Goal: Use online tool/utility

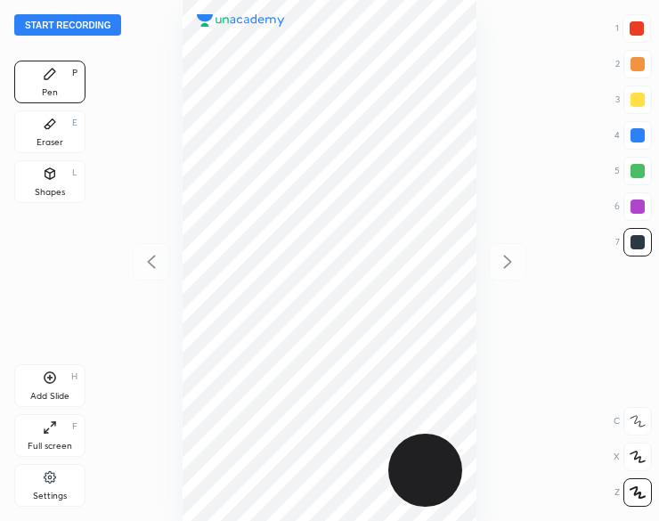
scroll to position [521, 374]
click at [84, 22] on button "Start recording" at bounding box center [67, 24] width 107 height 21
click at [47, 188] on div "Shapes" at bounding box center [50, 192] width 30 height 9
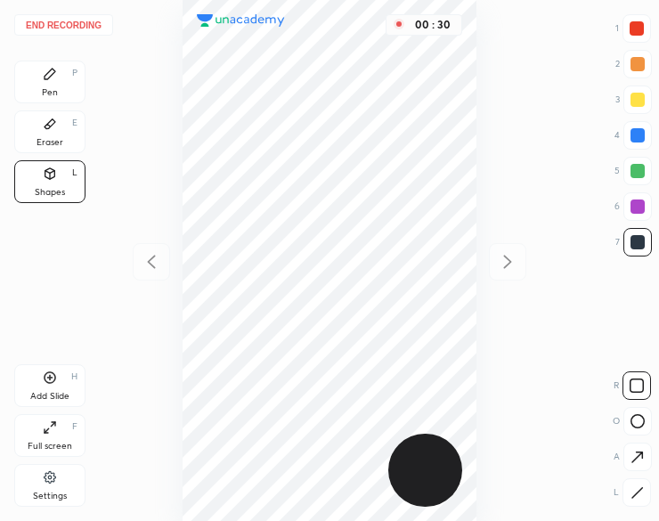
click at [53, 78] on icon at bounding box center [50, 74] width 14 height 14
click at [53, 77] on icon at bounding box center [50, 74] width 14 height 14
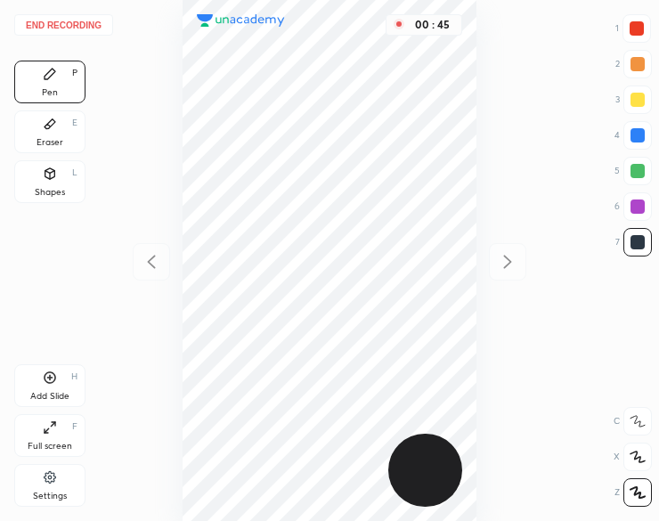
click at [642, 140] on div at bounding box center [638, 135] width 14 height 14
click at [633, 140] on div at bounding box center [638, 135] width 14 height 14
click at [62, 147] on div "Eraser" at bounding box center [50, 142] width 27 height 9
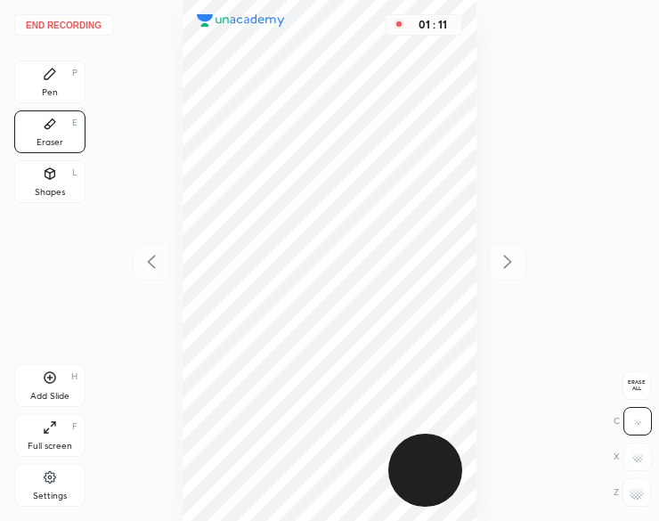
click at [643, 498] on rect at bounding box center [643, 497] width 2 height 2
click at [57, 81] on div "Pen P" at bounding box center [49, 82] width 71 height 43
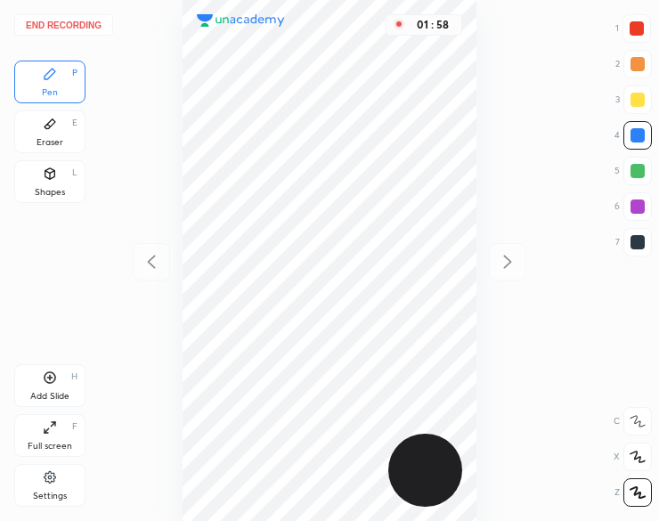
click at [37, 394] on div "Add Slide" at bounding box center [49, 396] width 39 height 9
click at [70, 27] on button "End recording" at bounding box center [63, 24] width 99 height 21
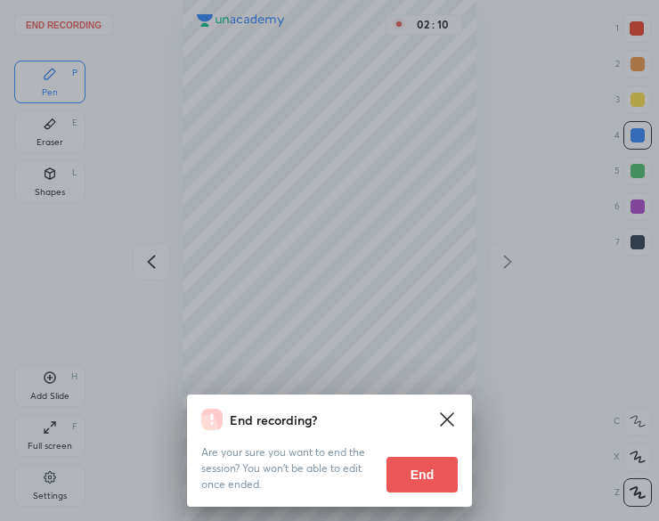
click at [435, 487] on button "End" at bounding box center [422, 475] width 71 height 36
